Goal: Information Seeking & Learning: Check status

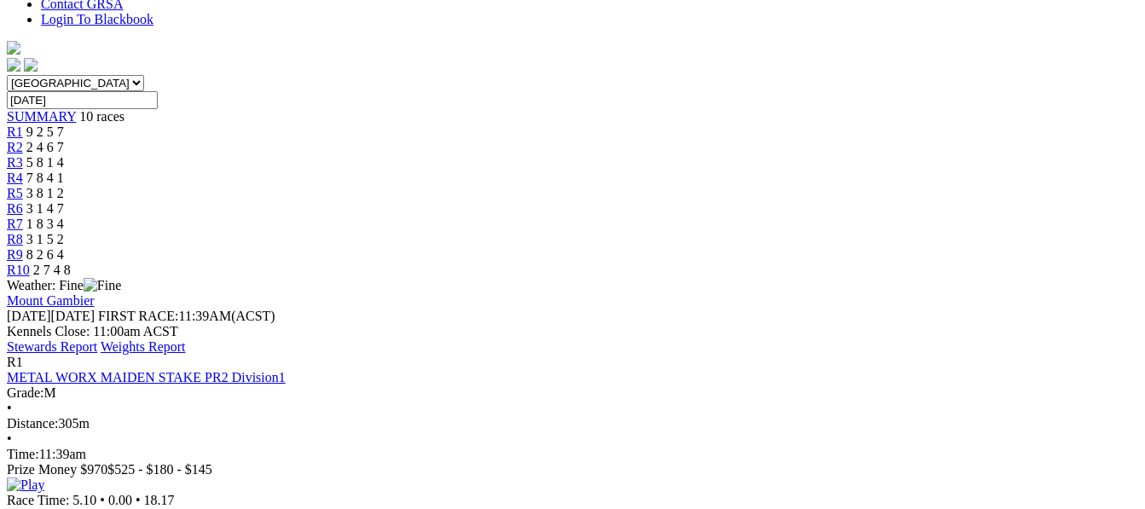
scroll to position [477, 0]
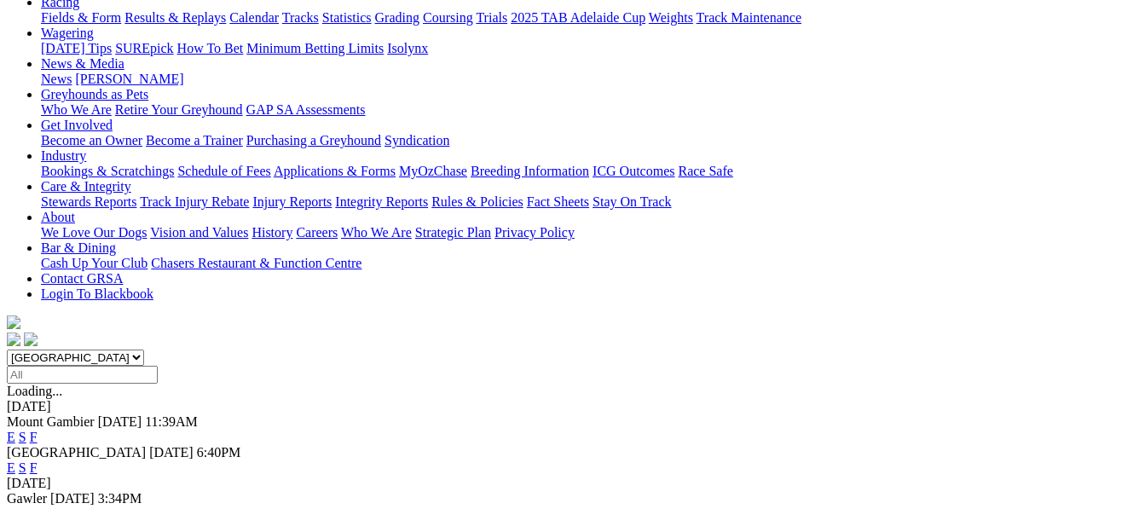
scroll to position [307, 0]
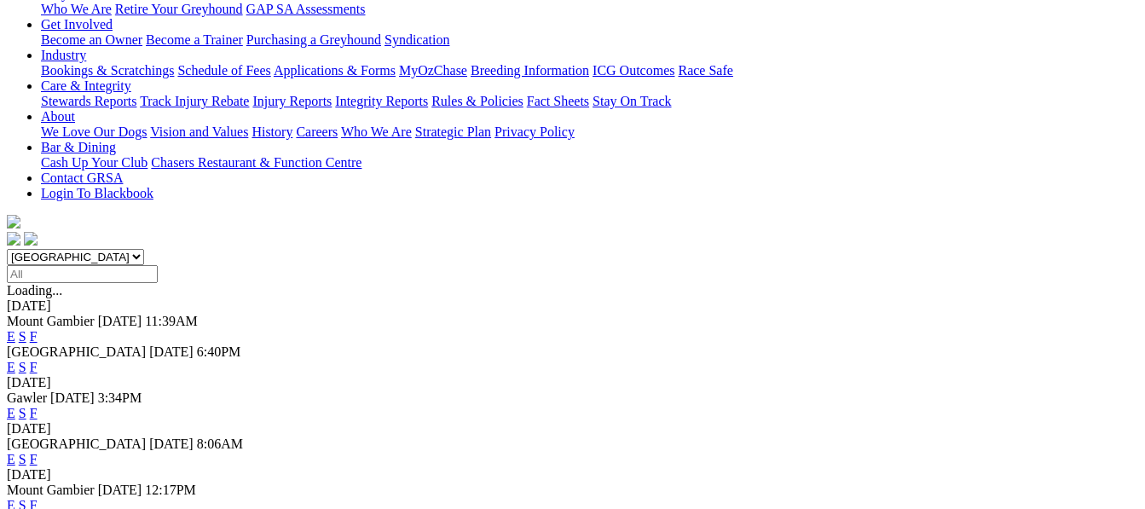
click at [38, 498] on link "F" at bounding box center [34, 505] width 8 height 14
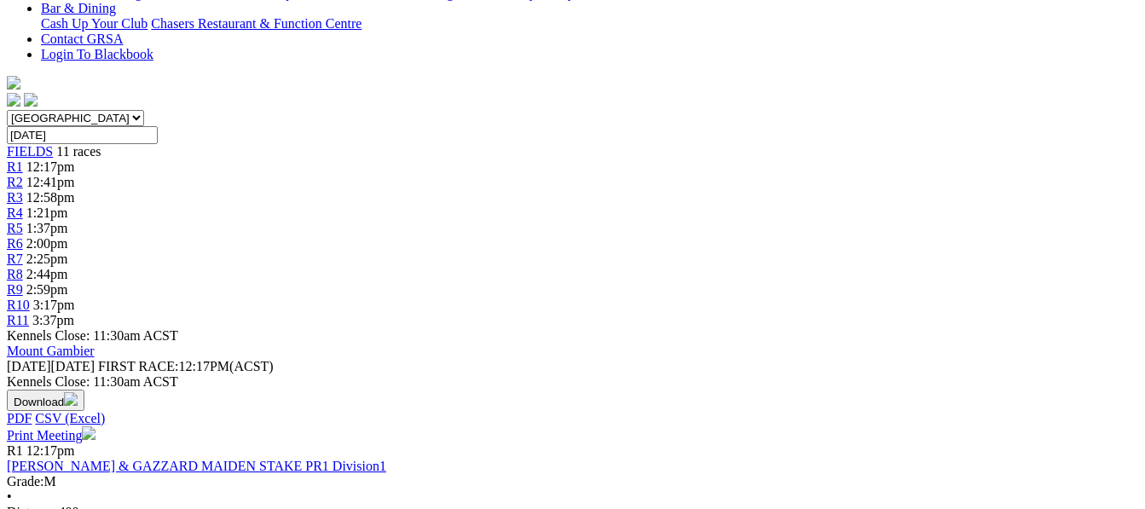
scroll to position [443, 0]
